Goal: Find specific page/section: Find specific page/section

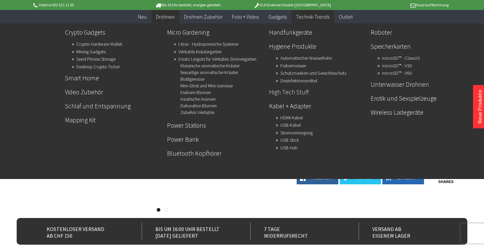
scroll to position [133, 0]
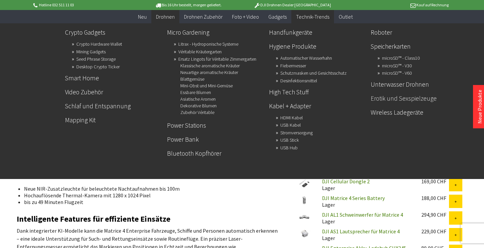
click at [403, 94] on link "Erotik und Sexspielzeuge" at bounding box center [418, 98] width 97 height 11
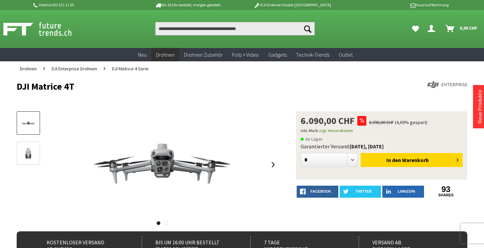
drag, startPoint x: 83, startPoint y: 85, endPoint x: 8, endPoint y: 88, distance: 74.3
drag, startPoint x: 8, startPoint y: 88, endPoint x: 32, endPoint y: 86, distance: 24.1
copy h1 "DJI Matrice 4T"
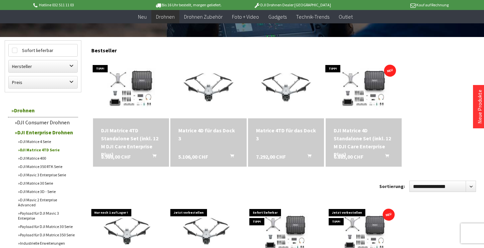
scroll to position [222, 0]
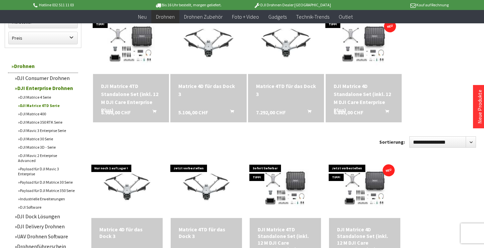
click at [200, 83] on div "Matrice 4D für das Dock 3" at bounding box center [208, 90] width 60 height 16
click at [34, 165] on link "Payload für DJI Mavic 3 Enterprise" at bounding box center [46, 171] width 63 height 13
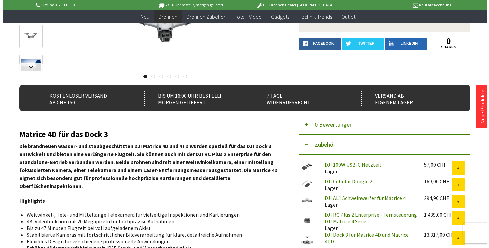
scroll to position [44, 0]
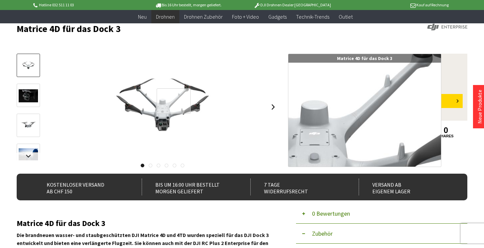
click at [174, 101] on div at bounding box center [174, 100] width 34 height 25
